Goal: Task Accomplishment & Management: Use online tool/utility

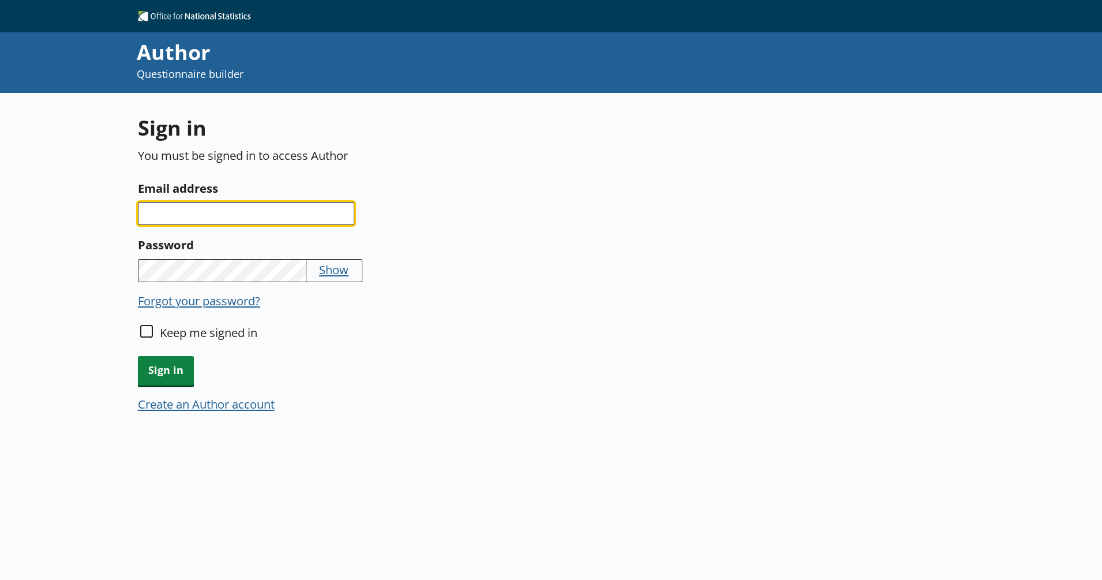
click at [245, 202] on input "Email address" at bounding box center [246, 213] width 216 height 23
type input "[PERSON_NAME][EMAIL_ADDRESS][PERSON_NAME][DOMAIN_NAME]"
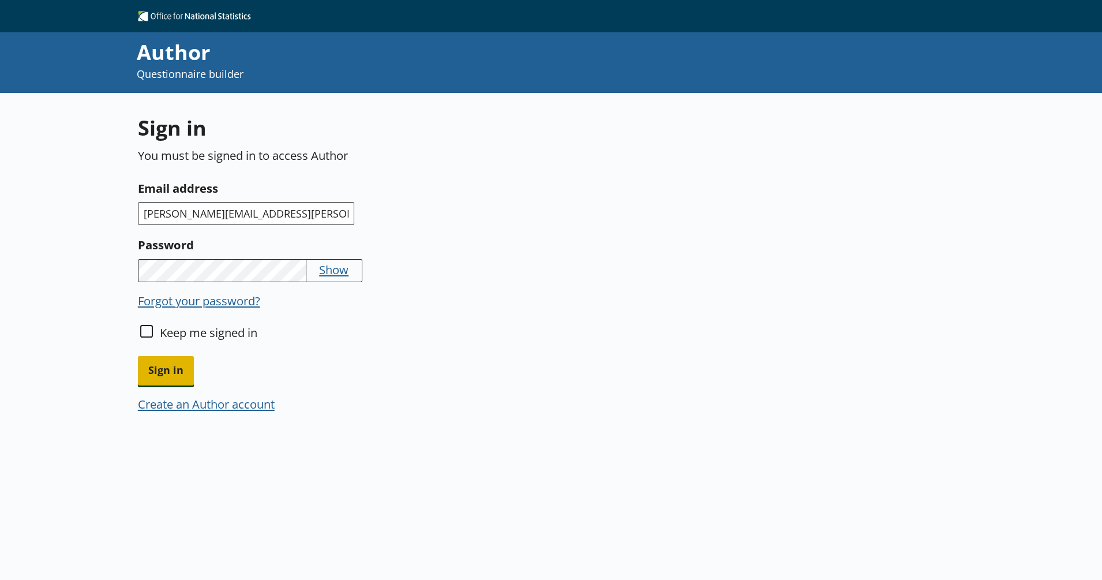
click at [171, 360] on span "Sign in" at bounding box center [166, 370] width 56 height 29
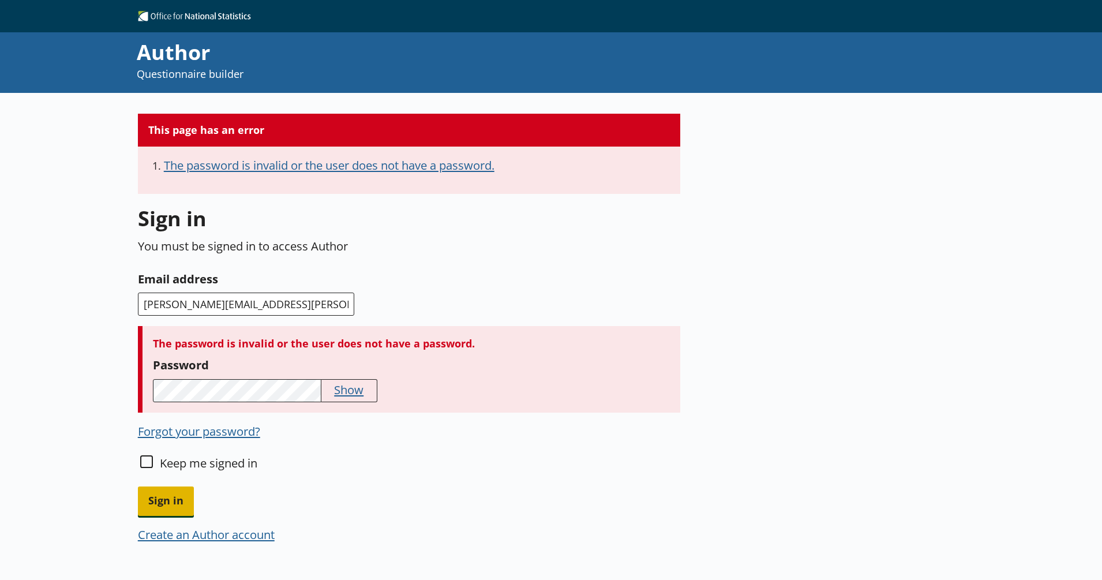
click at [179, 504] on span "Sign in" at bounding box center [166, 500] width 56 height 29
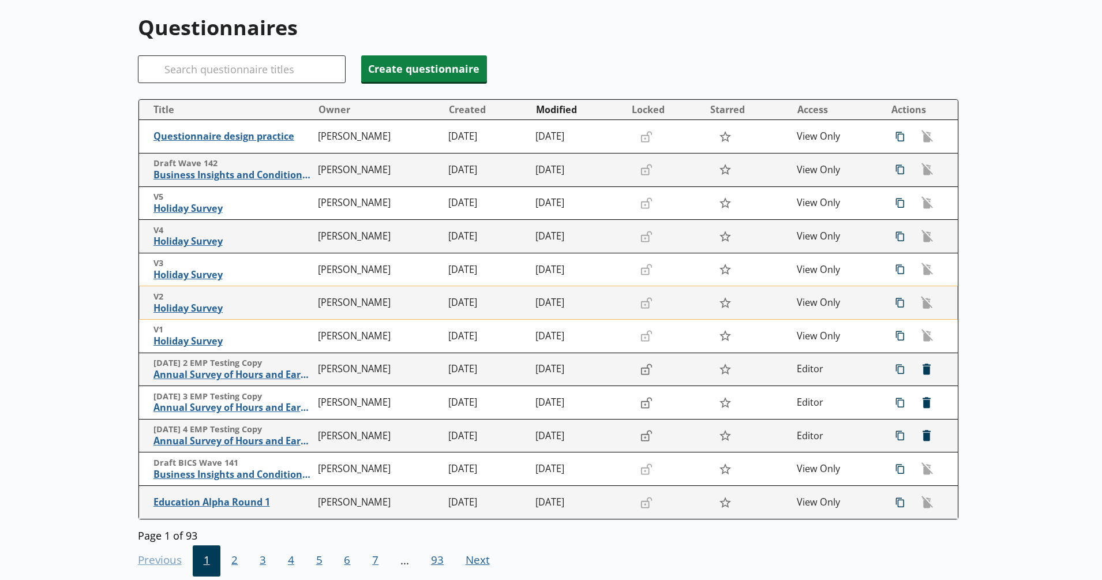
scroll to position [120, 0]
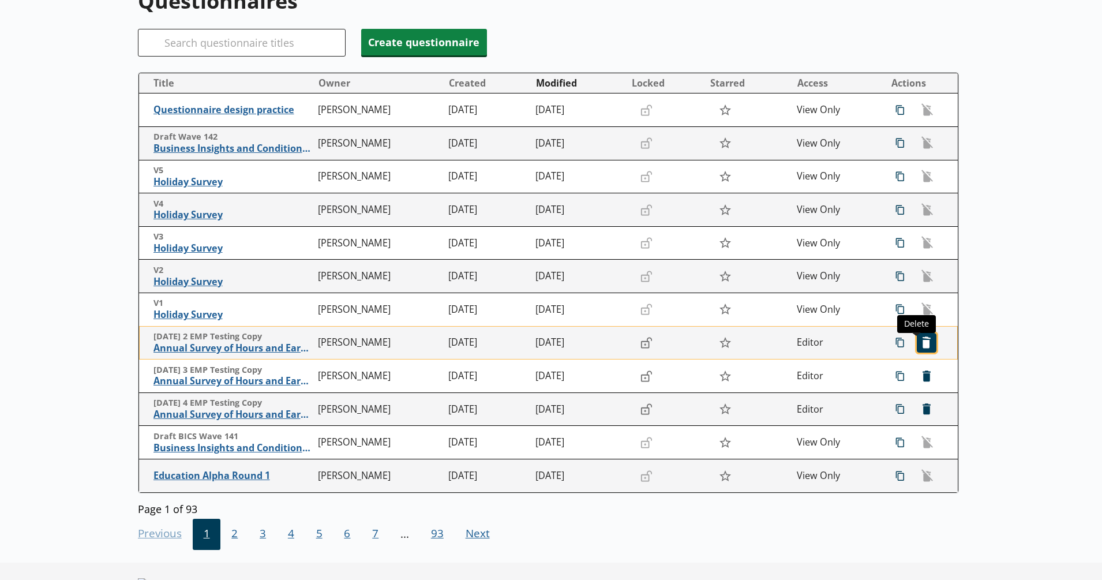
click at [917, 347] on span "icon-delete Created with Sketch. [GEOGRAPHIC_DATA]" at bounding box center [926, 342] width 18 height 18
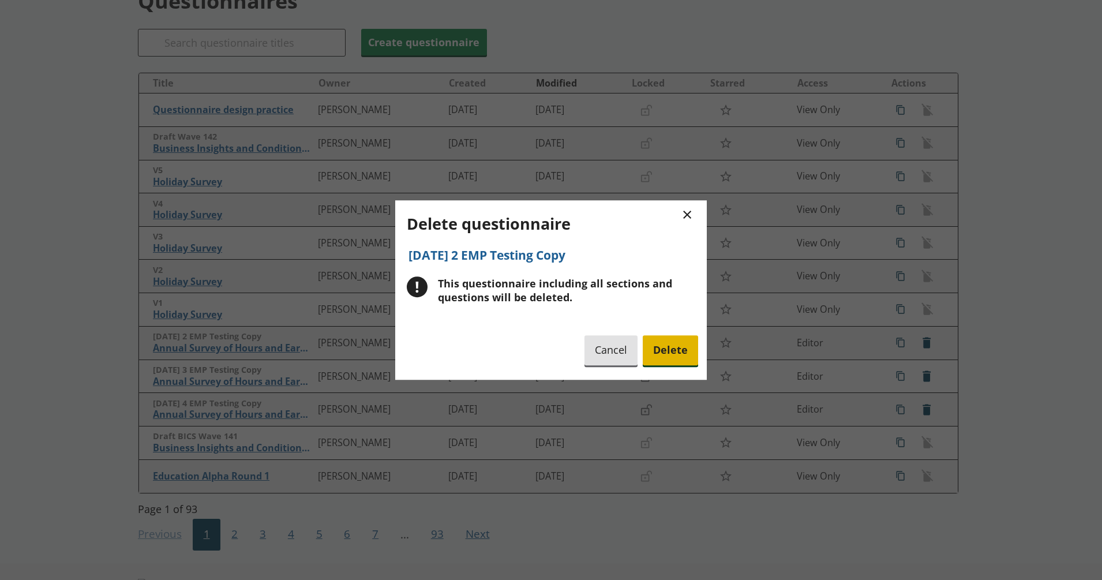
click at [669, 350] on span "Delete" at bounding box center [670, 350] width 55 height 29
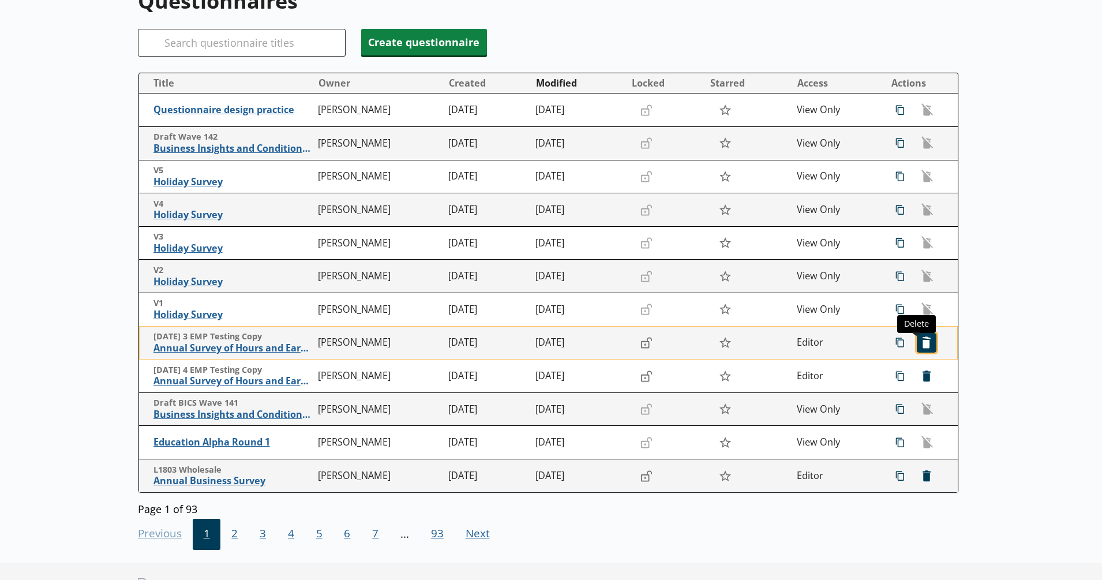
click at [917, 346] on span "icon-delete Created with Sketch. [GEOGRAPHIC_DATA]" at bounding box center [926, 342] width 18 height 18
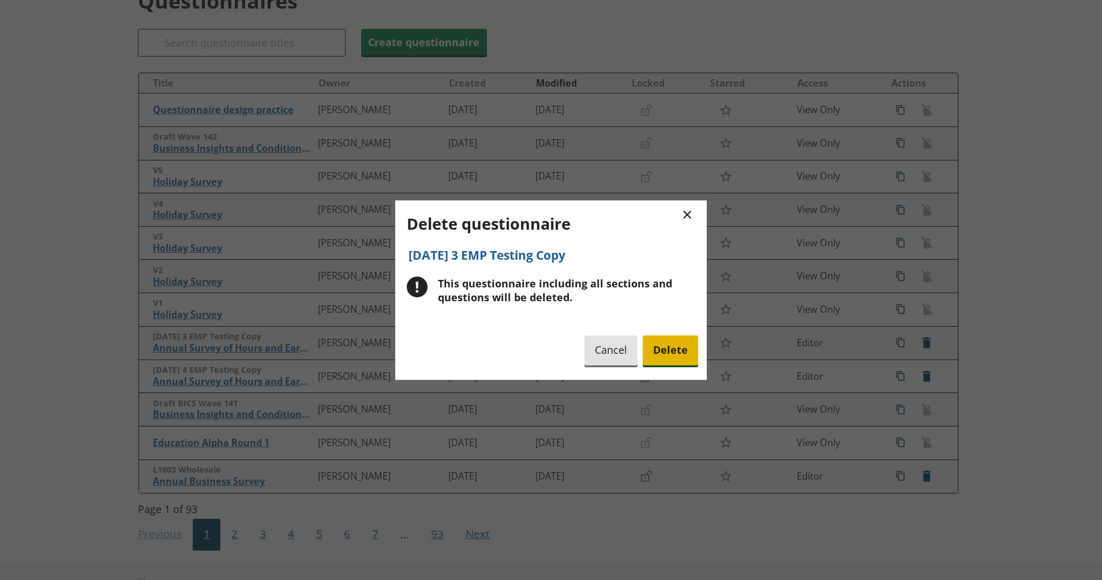
click at [674, 356] on span "Delete" at bounding box center [670, 350] width 55 height 29
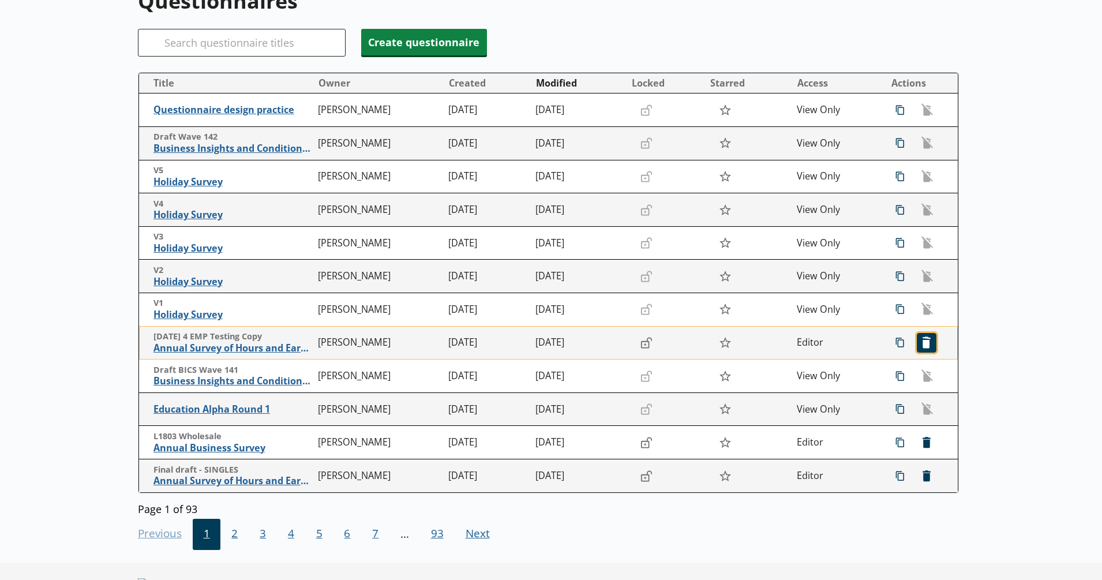
click at [917, 341] on span "icon-delete Created with Sketch. [GEOGRAPHIC_DATA]" at bounding box center [926, 342] width 18 height 18
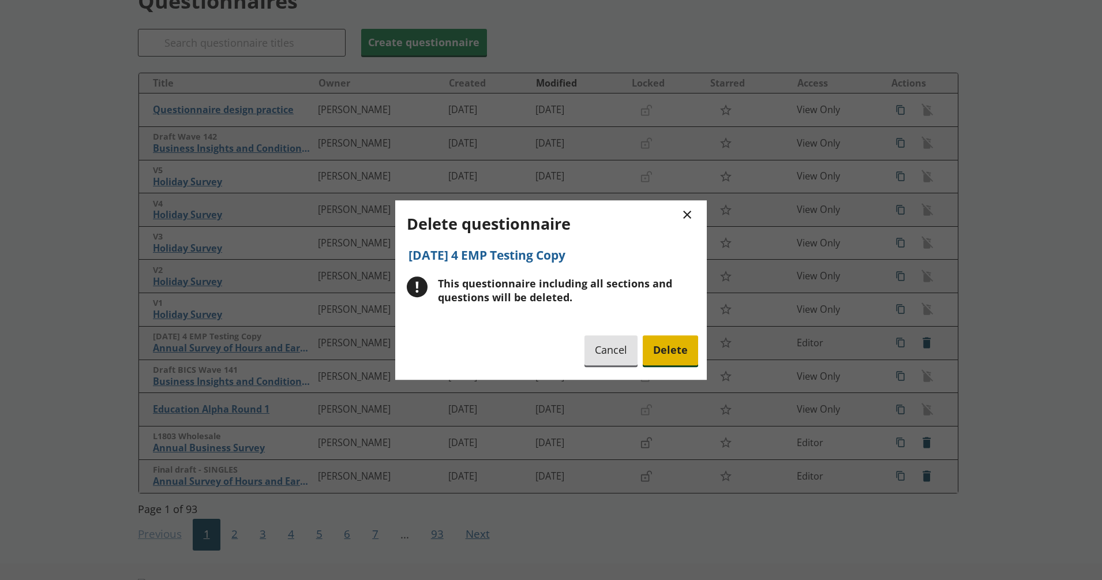
click at [696, 352] on span "Delete" at bounding box center [670, 350] width 55 height 29
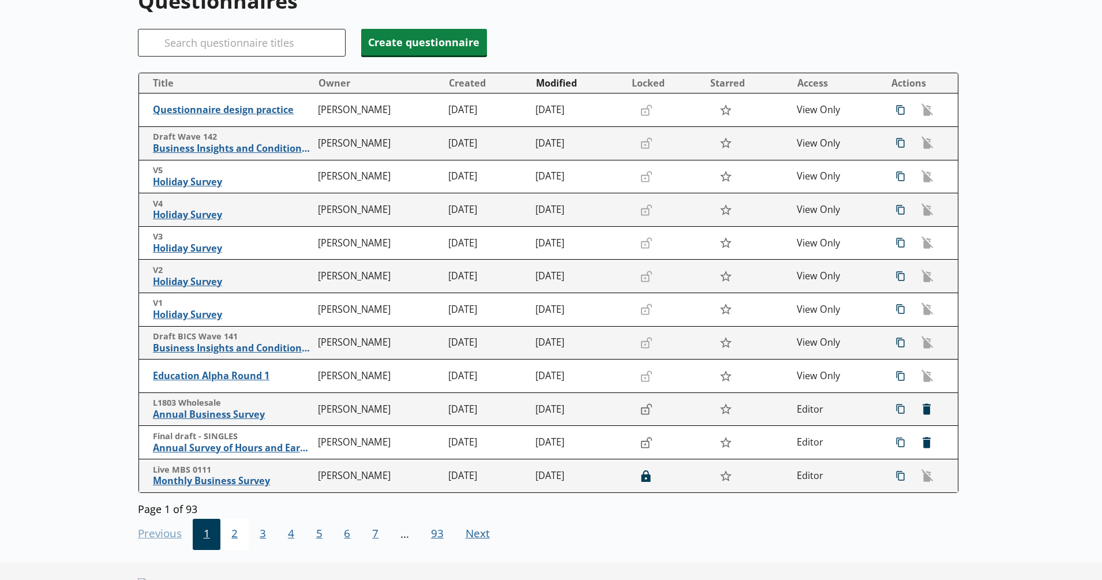
click at [232, 541] on span "2" at bounding box center [234, 534] width 28 height 31
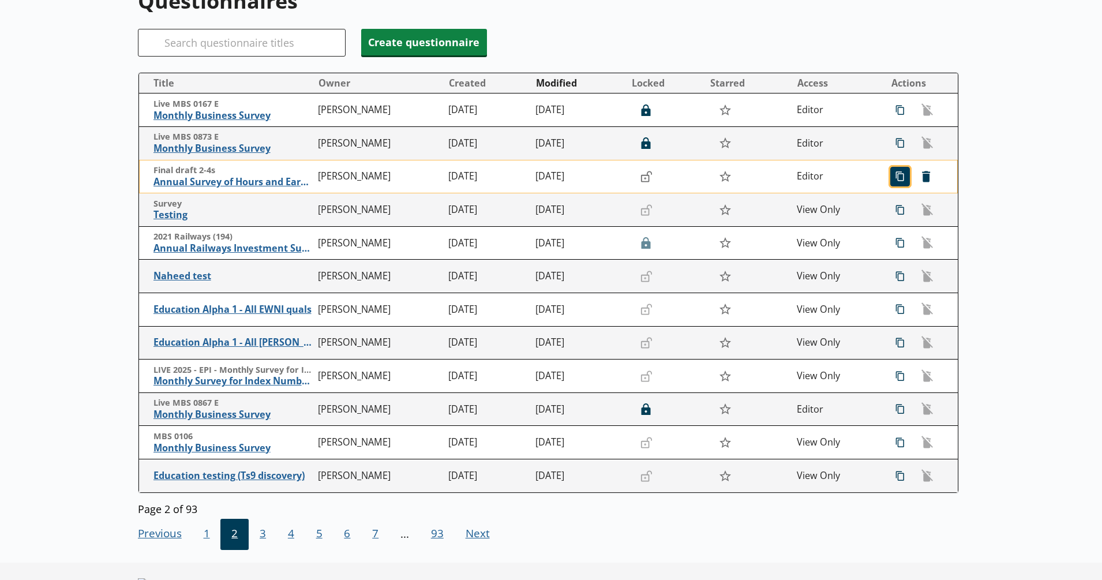
click at [891, 178] on span "icon-copy Duplicate" at bounding box center [900, 176] width 18 height 18
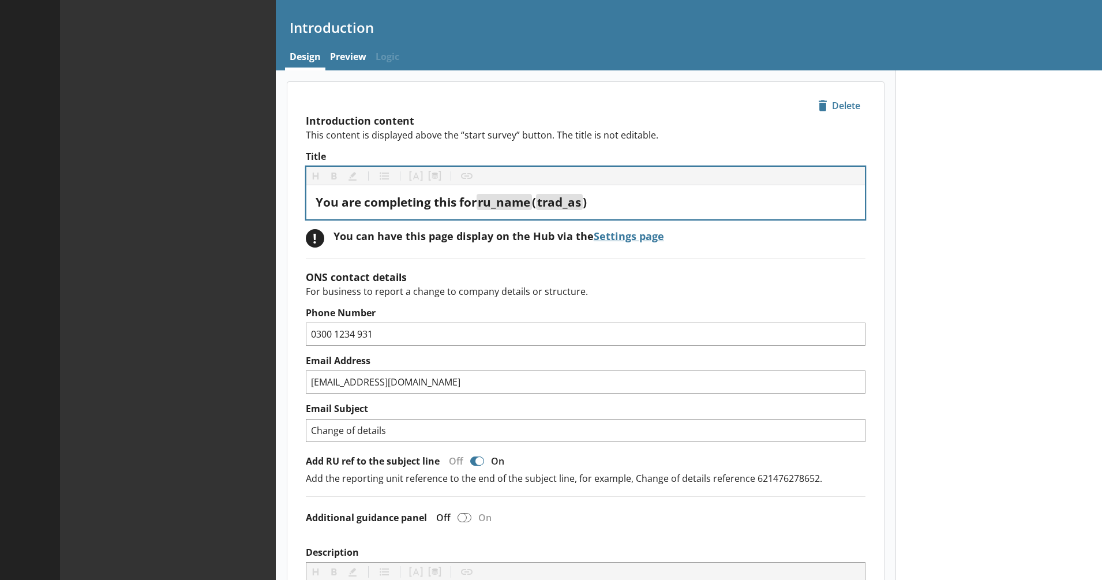
type textarea "x"
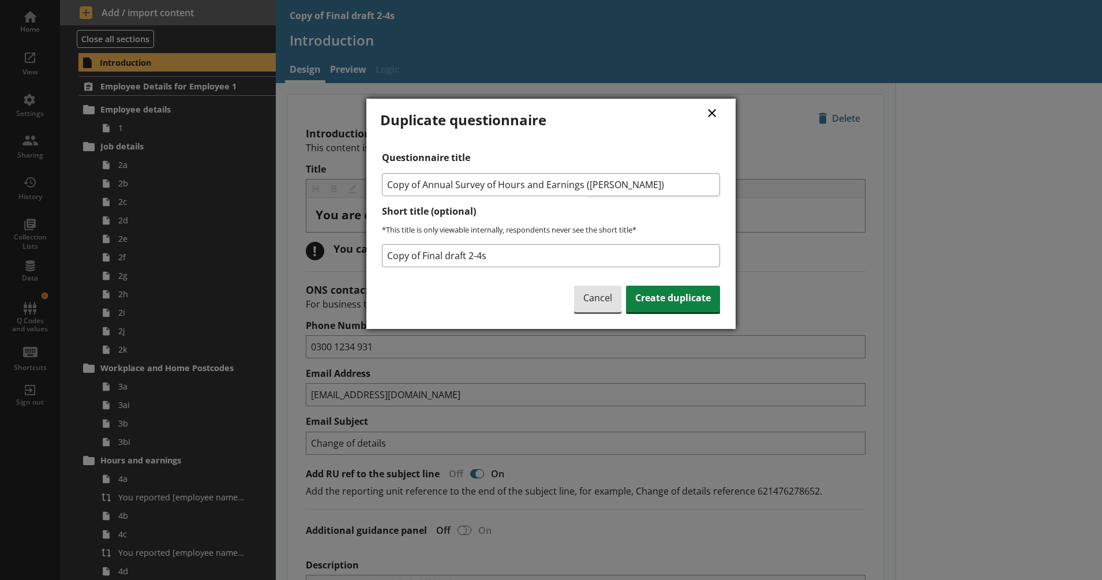
drag, startPoint x: 425, startPoint y: 182, endPoint x: 369, endPoint y: 182, distance: 56.0
click at [369, 182] on div "× Duplicate questionnaire Questionnaire title Copy of Annual Survey of Hours an…" at bounding box center [550, 214] width 369 height 230
type input "Annual Survey of Hours and Earnings ([PERSON_NAME])"
drag, startPoint x: 508, startPoint y: 260, endPoint x: 375, endPoint y: 256, distance: 133.3
click at [375, 256] on div "× Duplicate questionnaire Questionnaire title Annual Survey of Hours and Earnin…" at bounding box center [550, 214] width 369 height 230
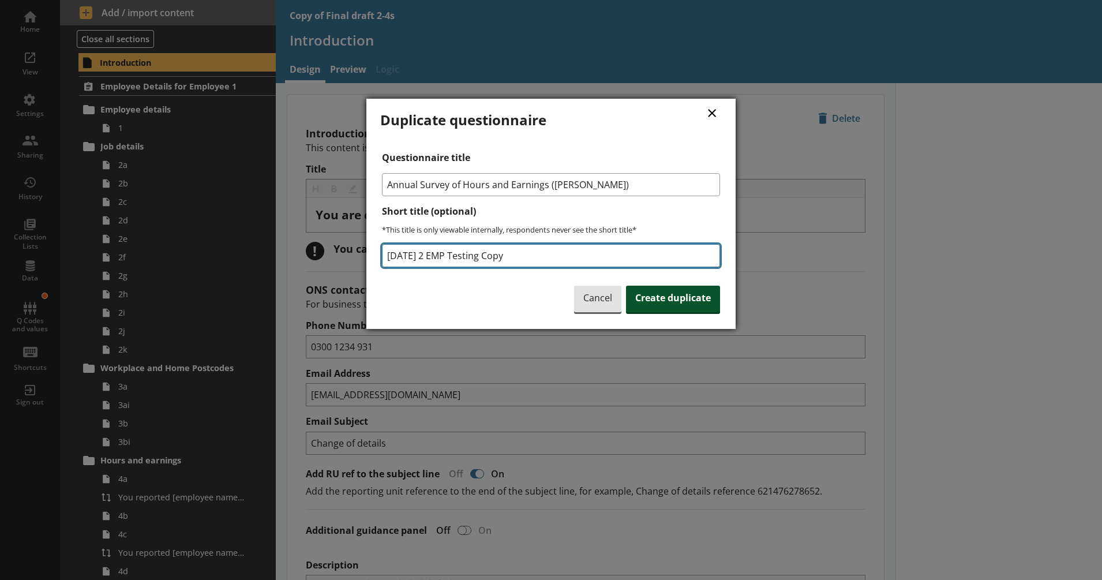
type input "[DATE] 2 EMP Testing Copy"
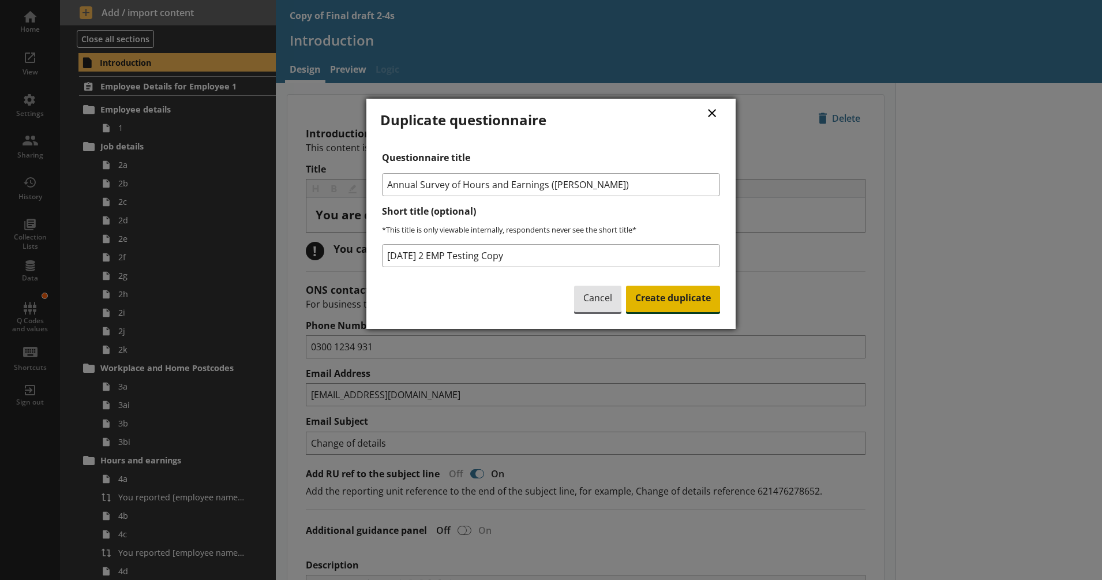
click at [662, 298] on span "Create duplicate" at bounding box center [673, 299] width 94 height 27
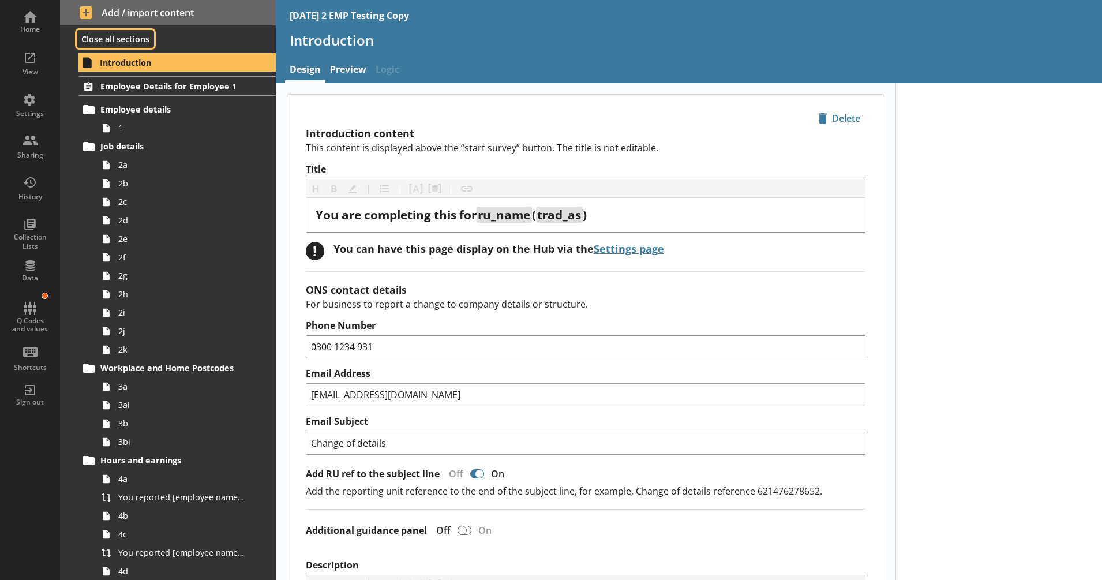
drag, startPoint x: 91, startPoint y: 33, endPoint x: 133, endPoint y: 49, distance: 44.4
click at [91, 33] on button "Close all sections" at bounding box center [115, 39] width 77 height 18
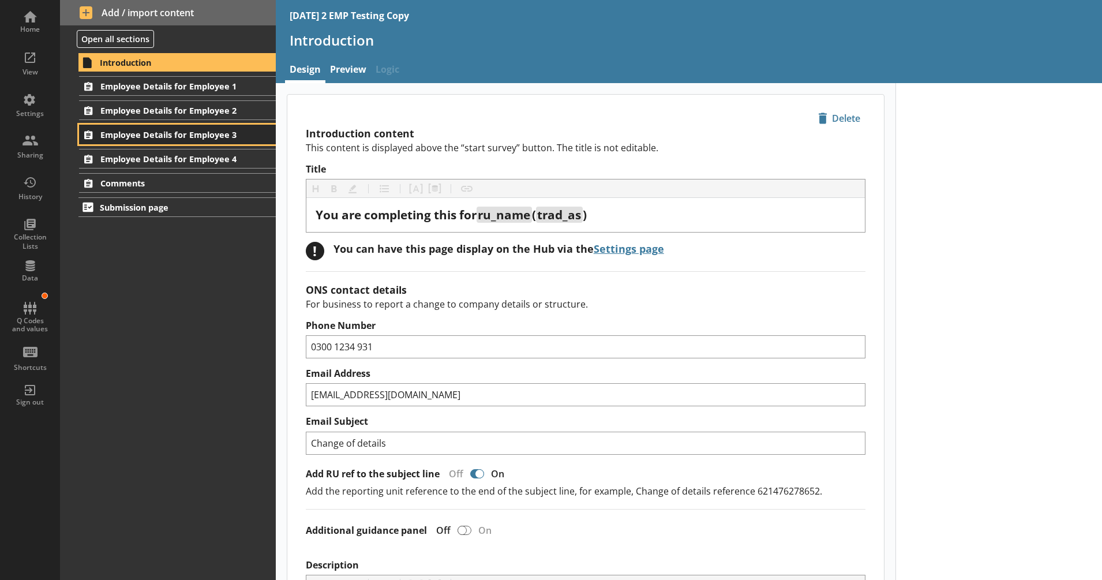
click at [232, 137] on span "Employee Details for Employee 3" at bounding box center [170, 134] width 141 height 11
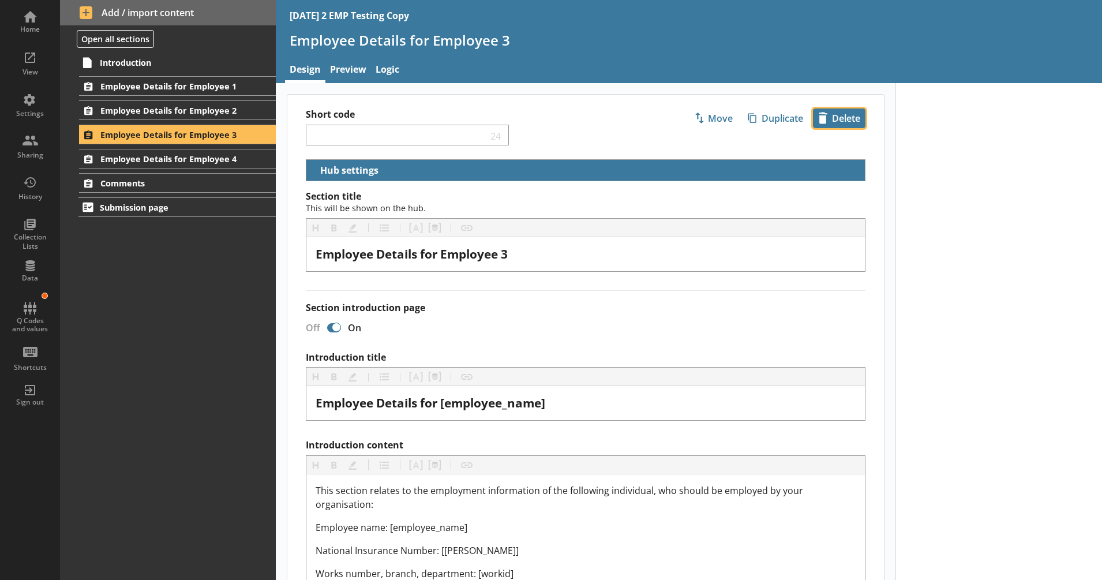
click at [838, 118] on span "icon-delete Created with Sketch. [GEOGRAPHIC_DATA]" at bounding box center [838, 118] width 51 height 18
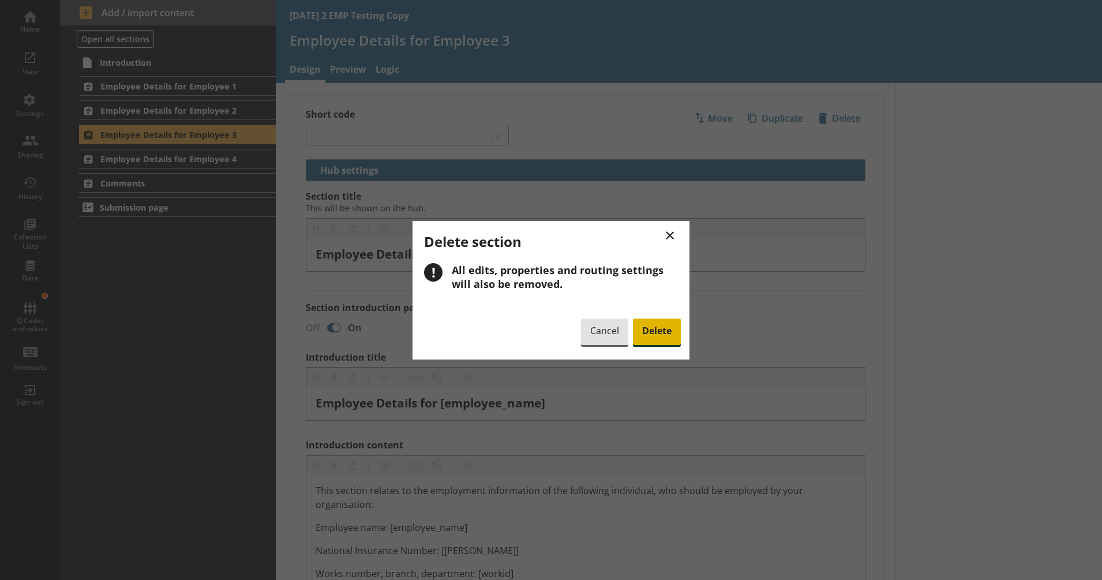
click at [661, 329] on span "Delete" at bounding box center [657, 331] width 48 height 27
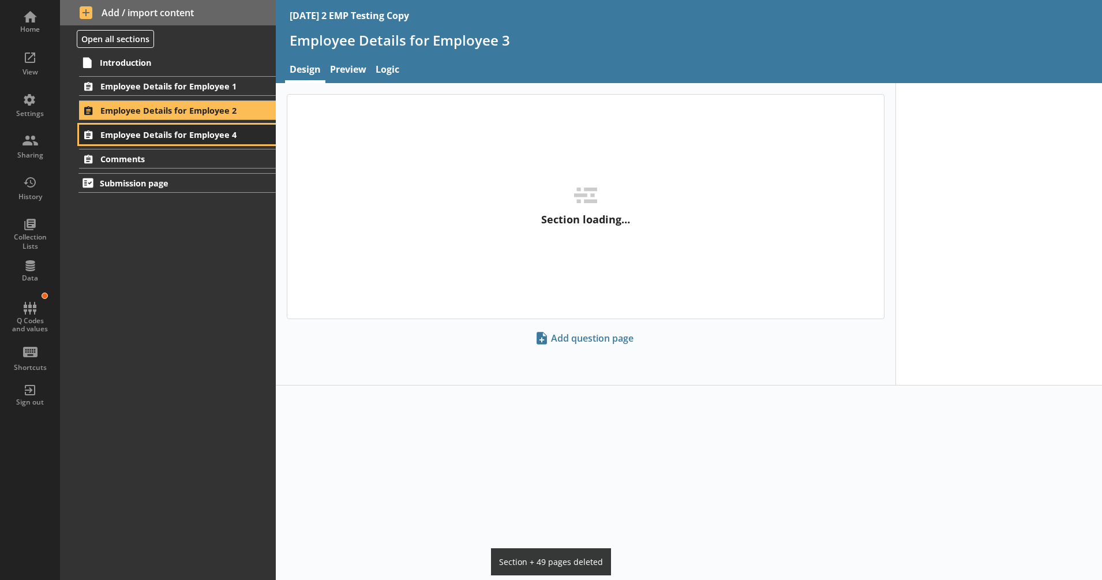
click at [248, 133] on link "Employee Details for Employee 4" at bounding box center [177, 135] width 196 height 20
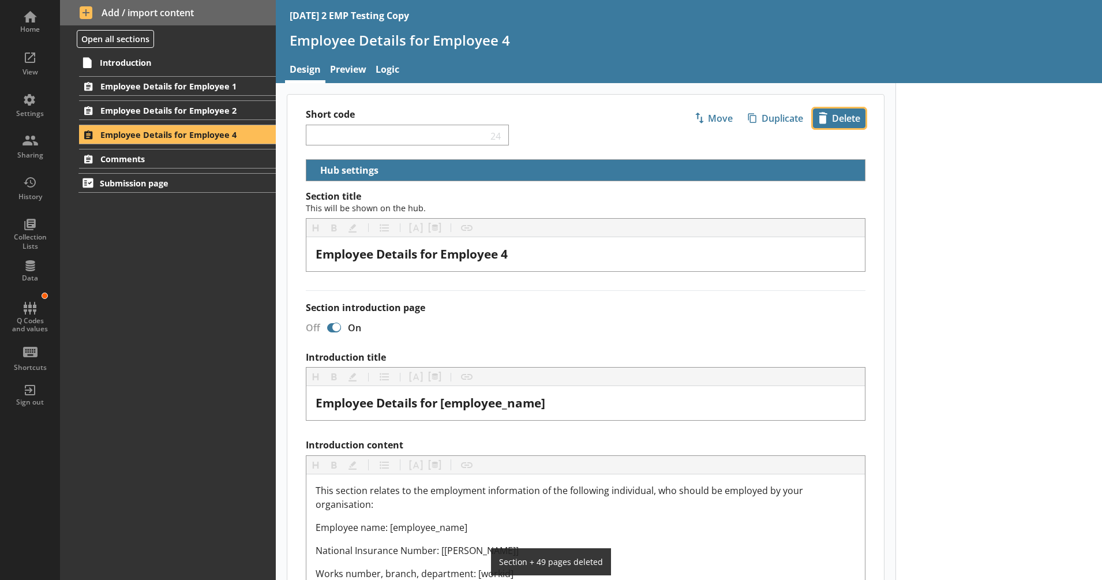
click at [842, 123] on span "icon-delete Created with Sketch. [GEOGRAPHIC_DATA]" at bounding box center [838, 118] width 51 height 18
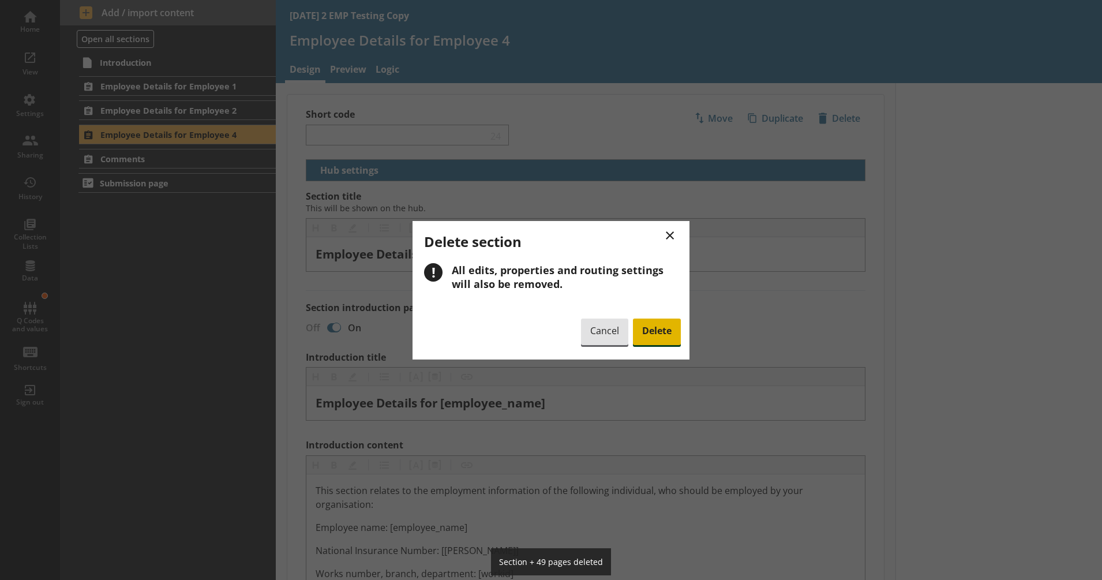
click at [663, 325] on span "Delete" at bounding box center [657, 331] width 48 height 27
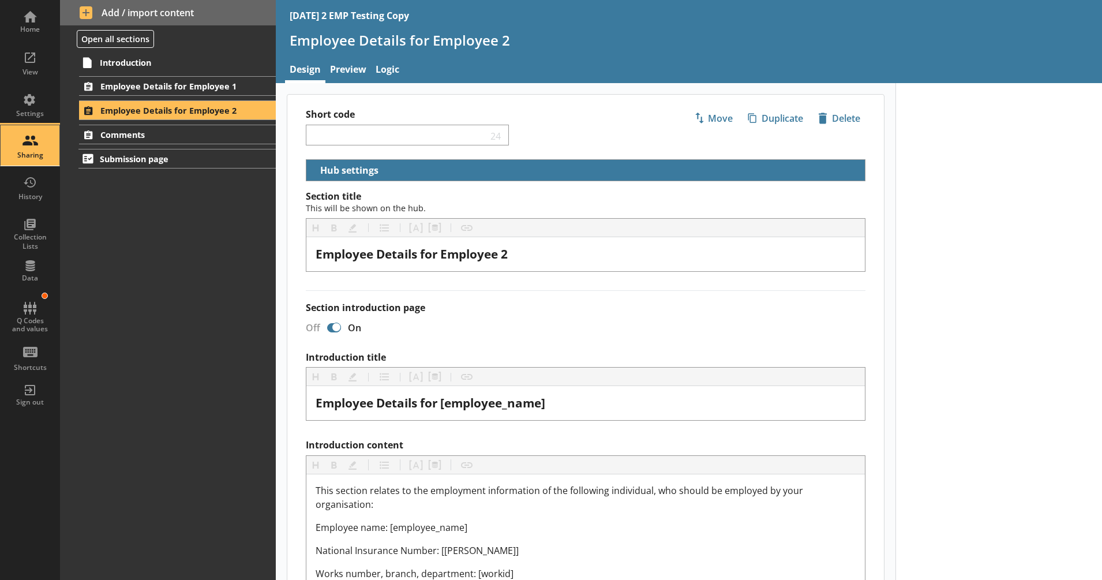
click at [36, 152] on div "Sharing" at bounding box center [30, 155] width 40 height 9
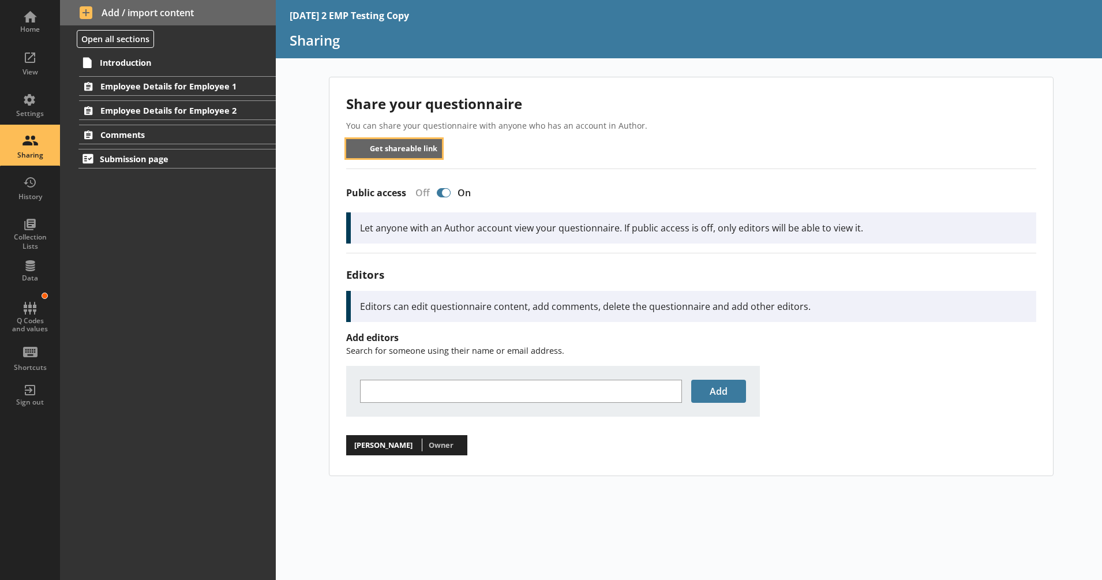
click at [396, 146] on button "Get shareable link" at bounding box center [394, 148] width 96 height 19
click at [25, 14] on div "Home" at bounding box center [30, 21] width 40 height 40
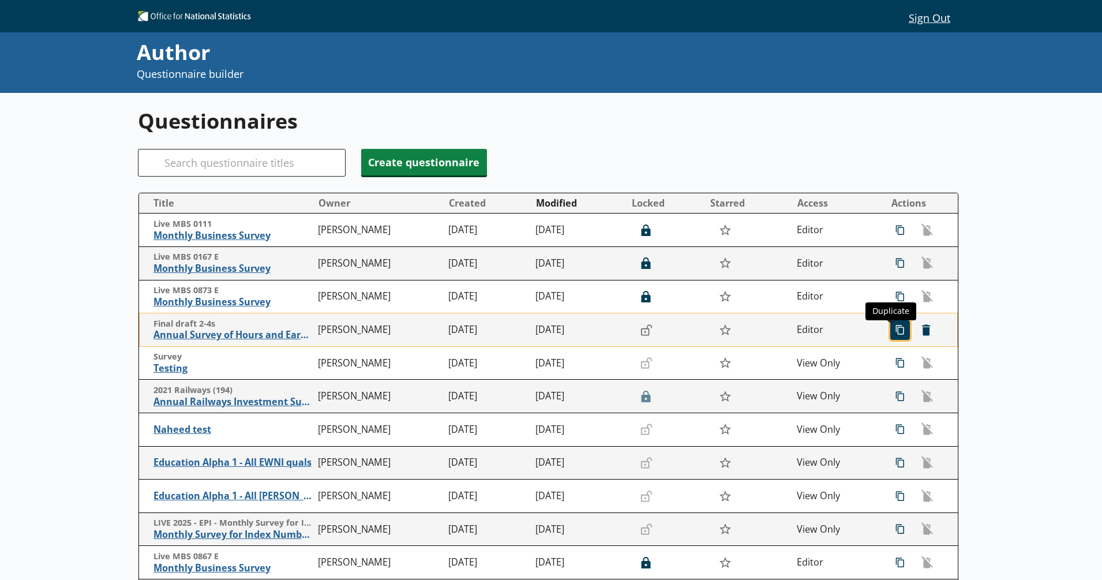
click at [895, 333] on span "icon-copy Duplicate" at bounding box center [900, 330] width 18 height 18
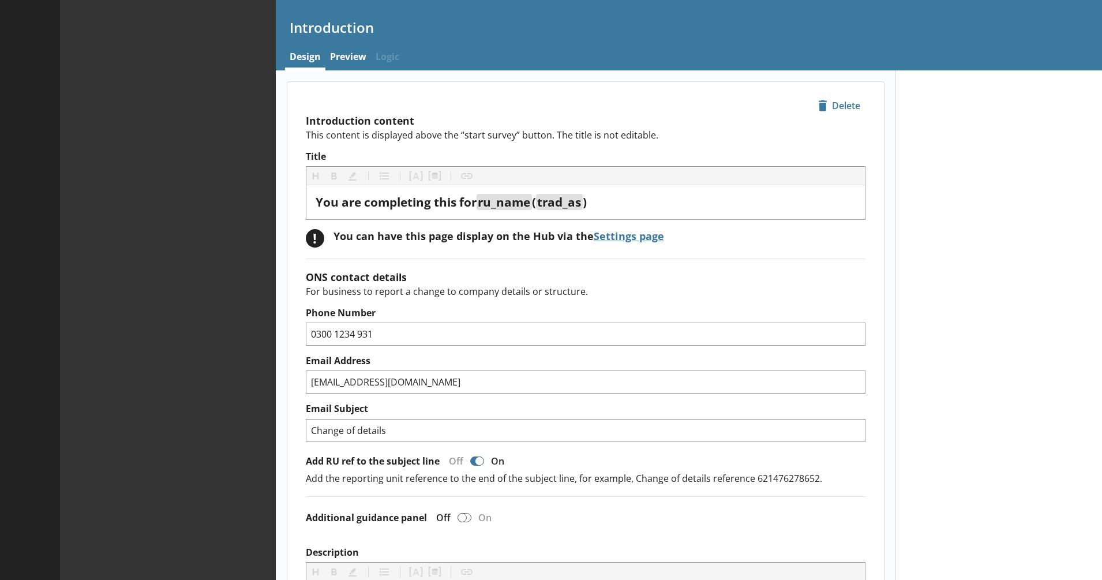
type textarea "x"
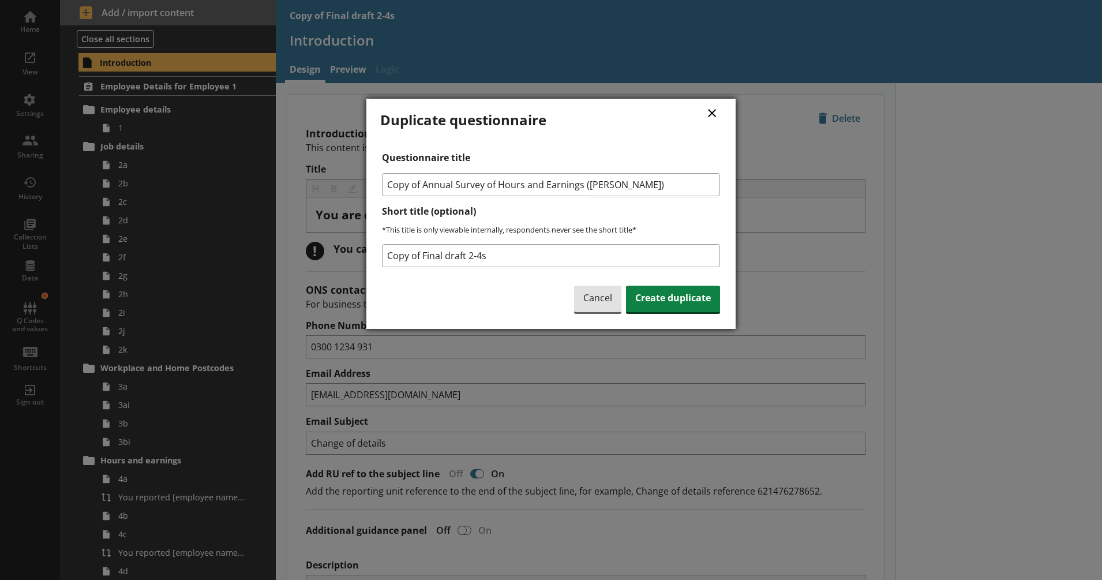
drag, startPoint x: 424, startPoint y: 179, endPoint x: 380, endPoint y: 183, distance: 44.0
click at [380, 183] on div "Questionnaire title Copy of Annual Survey of Hours and Earnings ([PERSON_NAME])…" at bounding box center [550, 233] width 341 height 163
type input "Annual Survey of Hours and Earnings ([PERSON_NAME])"
drag, startPoint x: 513, startPoint y: 258, endPoint x: 372, endPoint y: 251, distance: 141.5
click at [372, 251] on div "× Duplicate questionnaire Questionnaire title Annual Survey of Hours and Earnin…" at bounding box center [550, 214] width 369 height 230
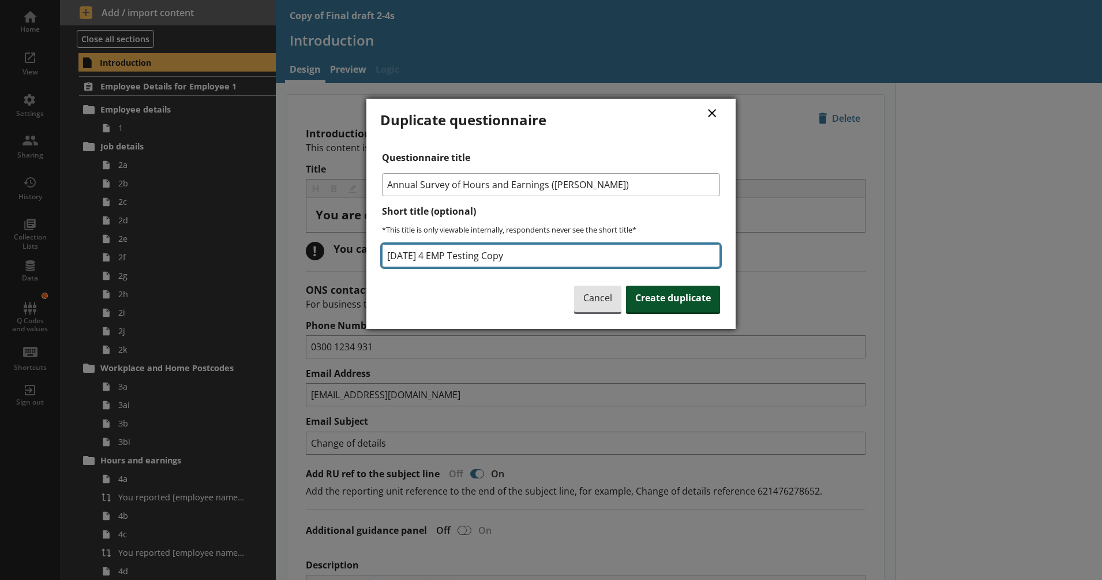
type input "[DATE] 4 EMP Testing Copy"
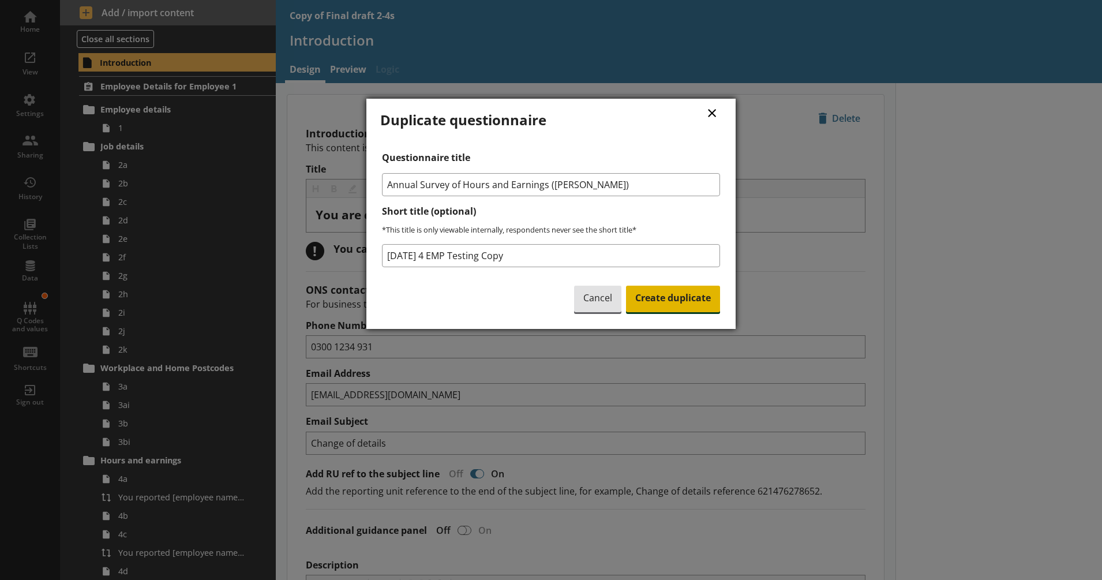
click at [675, 292] on span "Create duplicate" at bounding box center [673, 299] width 94 height 27
type textarea "x"
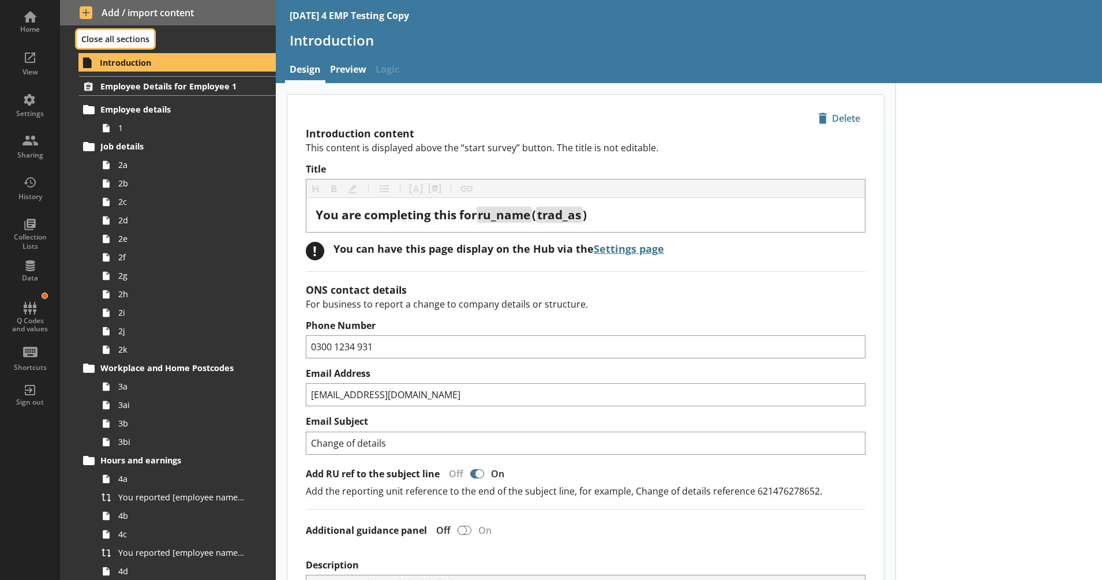
click at [102, 35] on button "Close all sections" at bounding box center [115, 39] width 77 height 18
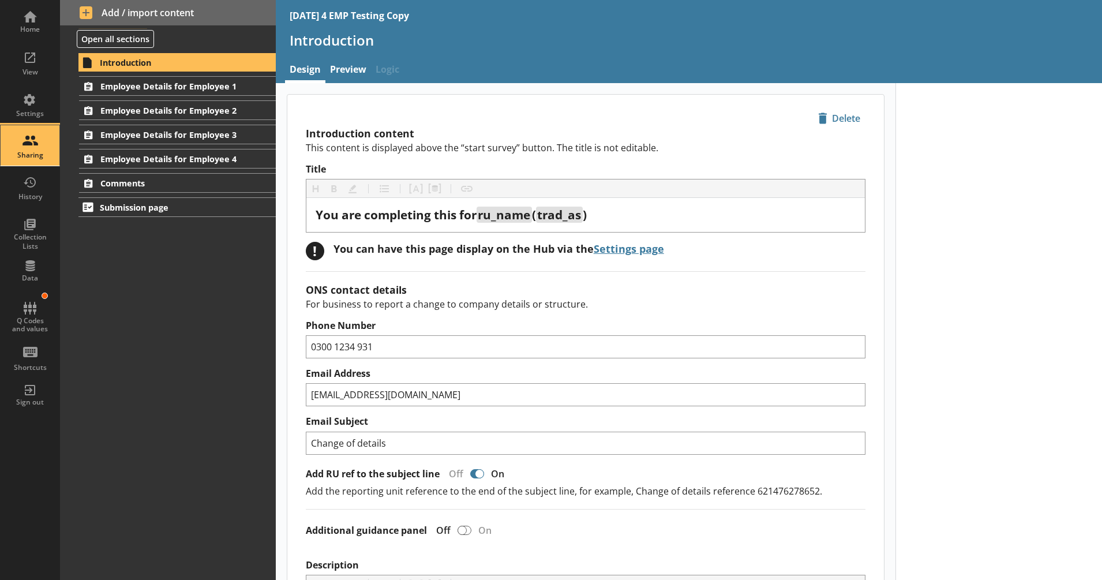
click at [44, 137] on div "Sharing" at bounding box center [30, 145] width 40 height 40
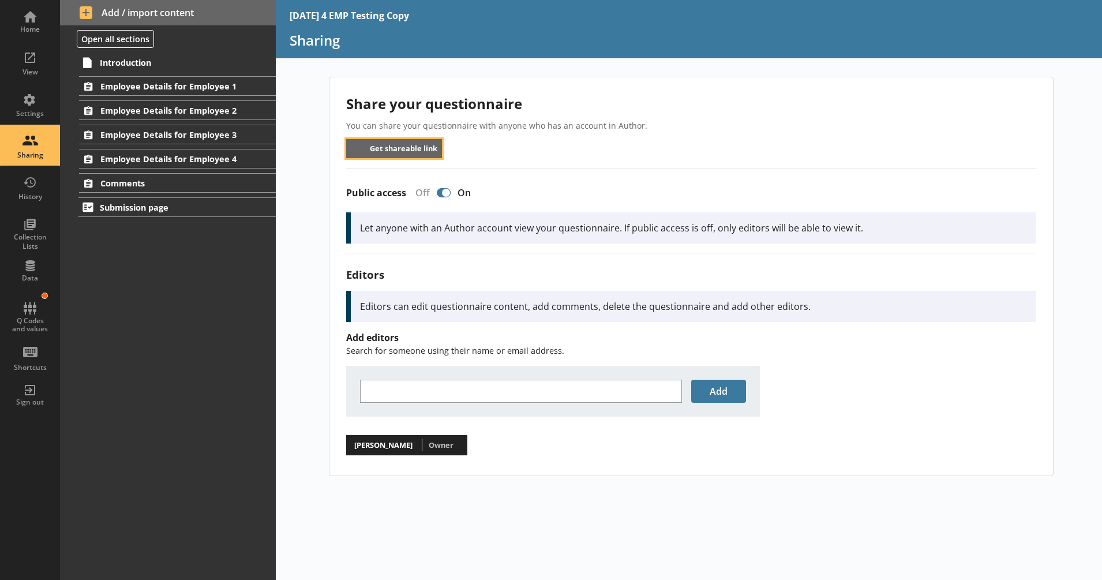
click at [405, 146] on button "Get shareable link" at bounding box center [394, 148] width 96 height 19
click at [35, 31] on div "Home" at bounding box center [30, 29] width 40 height 9
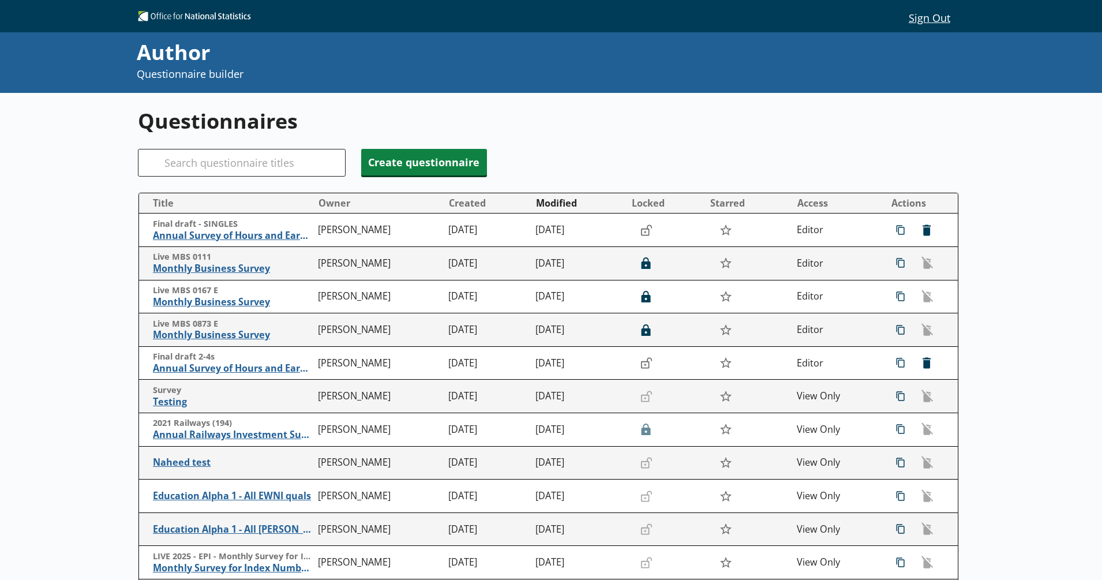
click at [82, 271] on div "Questionnaires Search Create questionnaire Title Owner Created Modified Locked …" at bounding box center [551, 415] width 1102 height 644
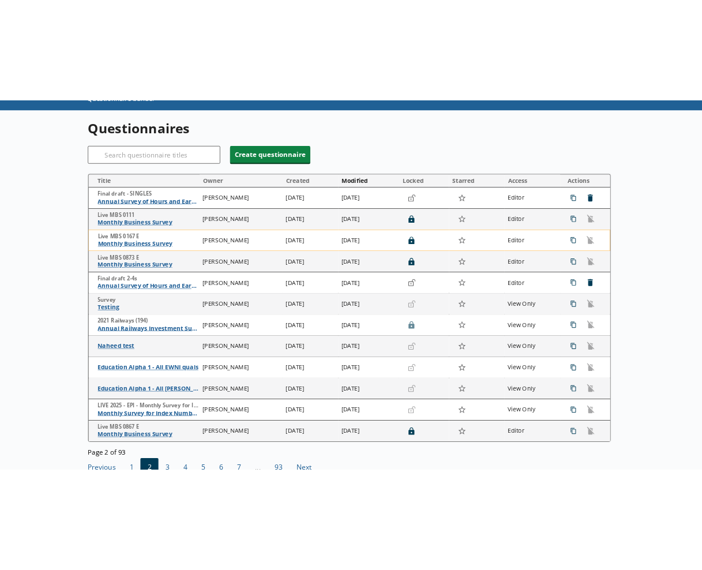
scroll to position [120, 0]
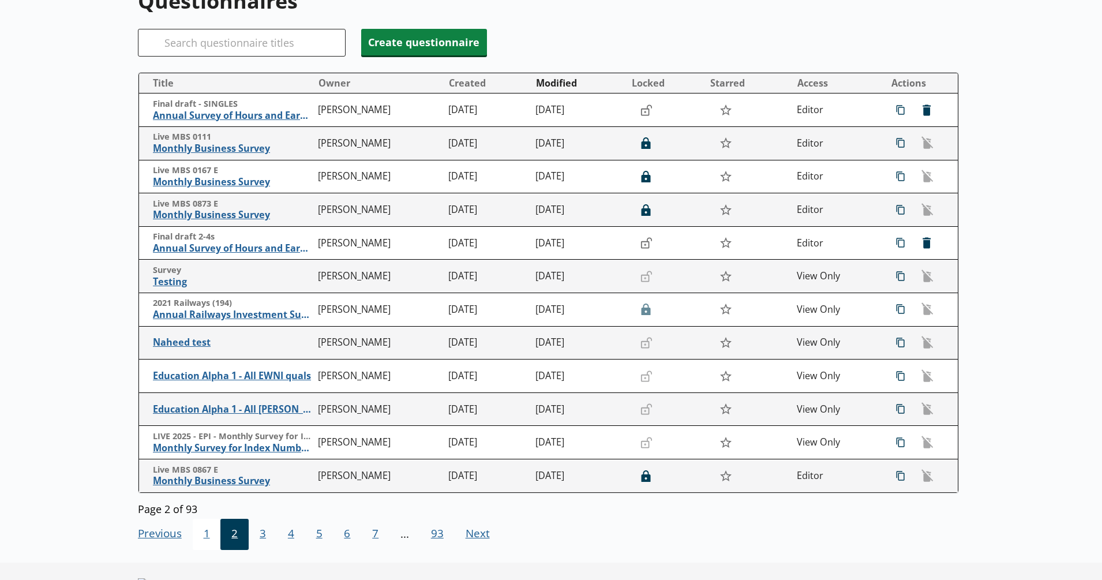
click at [201, 532] on span "1" at bounding box center [207, 534] width 28 height 31
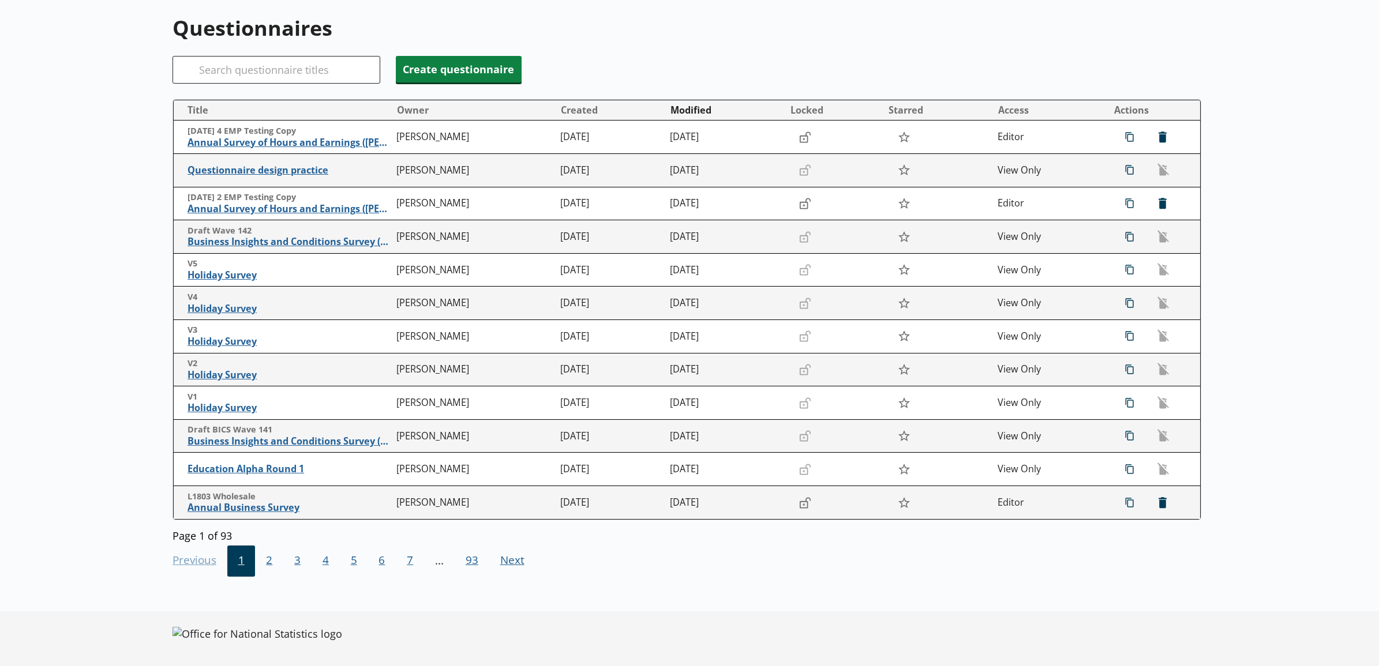
scroll to position [93, 0]
click at [108, 171] on div "Questionnaires Search Create questionnaire Title Owner Created Modified Locked …" at bounding box center [689, 333] width 1379 height 666
